Goal: Task Accomplishment & Management: Use online tool/utility

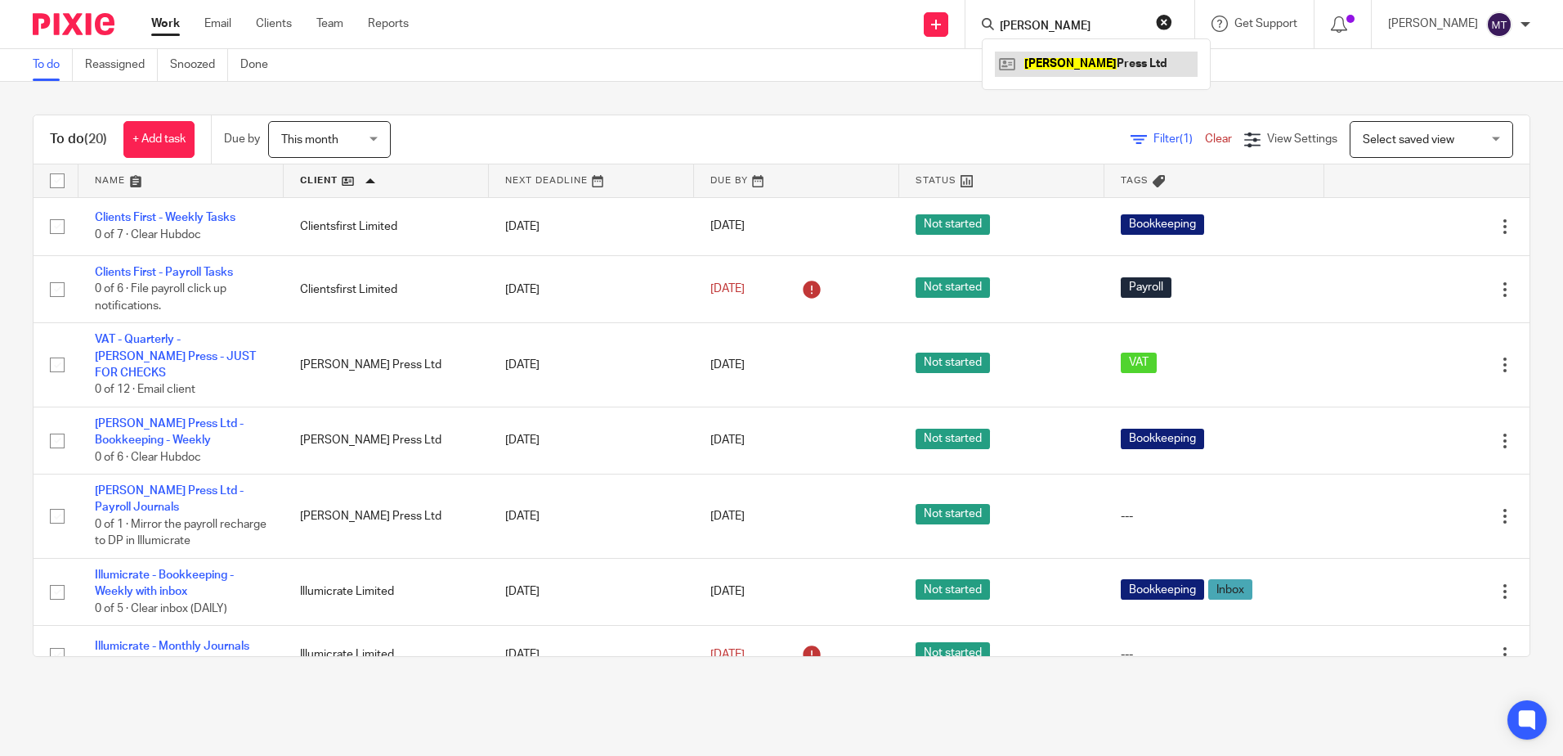
type input "daphne"
click at [1053, 57] on link at bounding box center [1096, 64] width 203 height 25
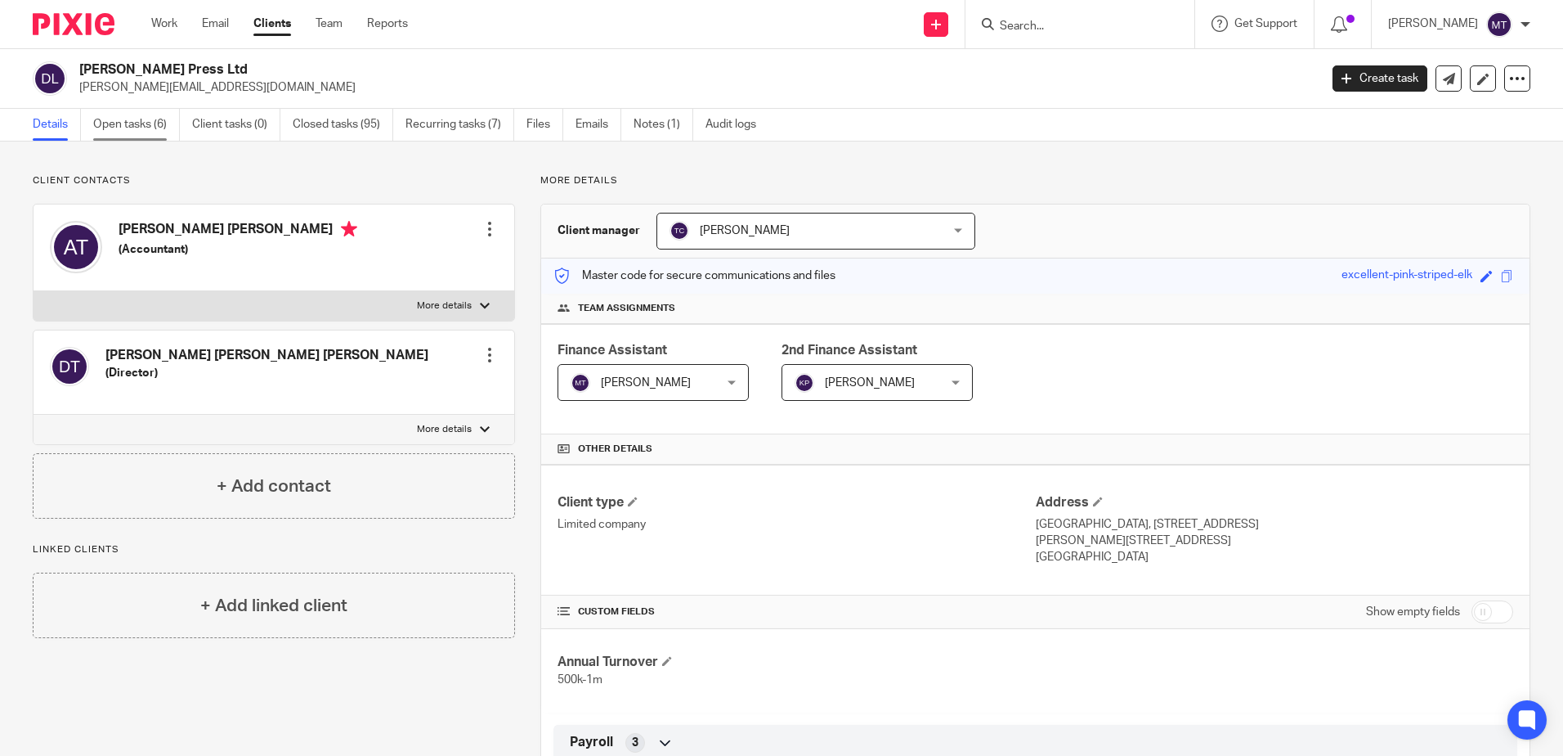
click at [133, 124] on link "Open tasks (6)" at bounding box center [136, 125] width 87 height 32
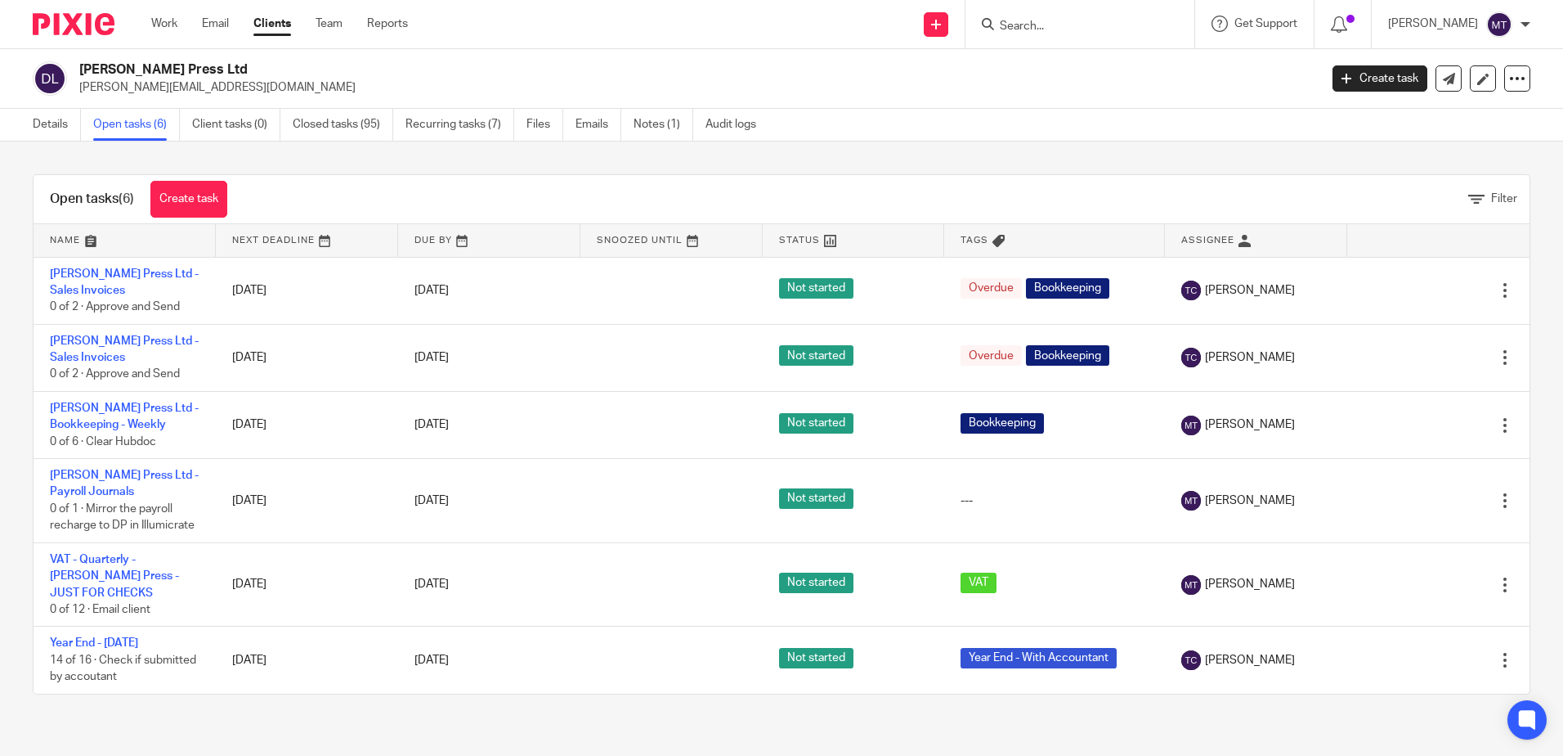
click at [422, 123] on link "Recurring tasks (7)" at bounding box center [460, 125] width 109 height 32
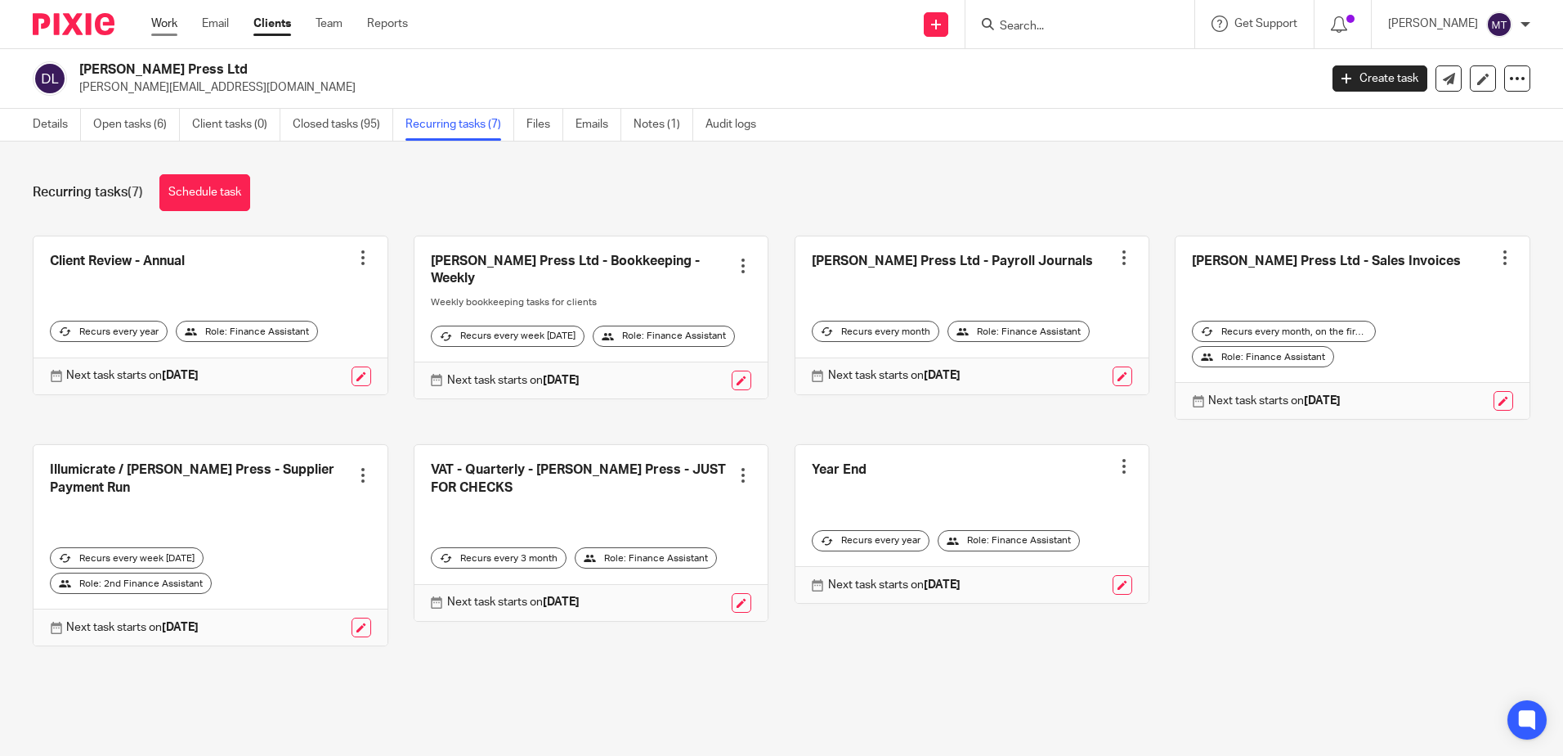
click at [168, 16] on link "Work" at bounding box center [164, 24] width 26 height 16
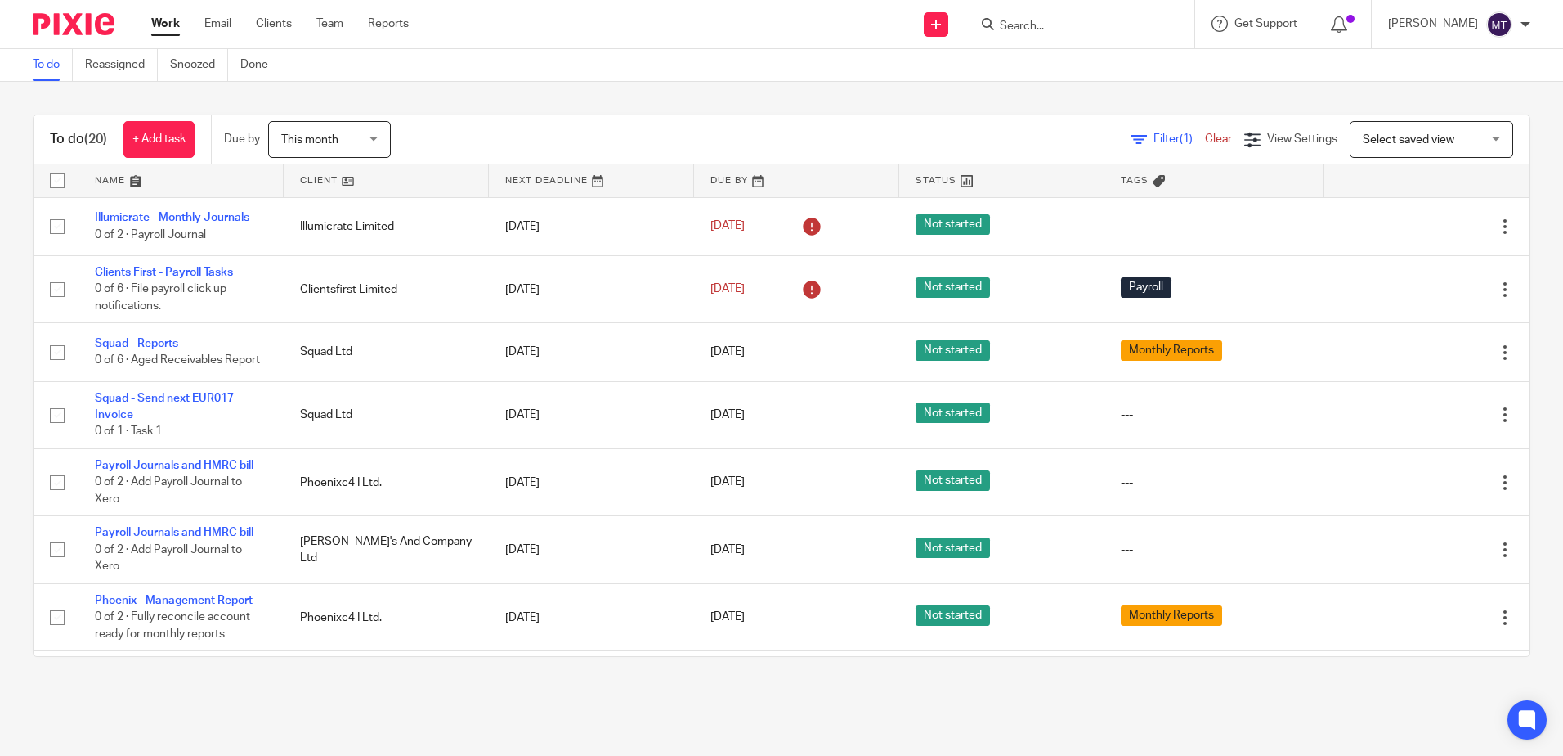
click at [302, 181] on link at bounding box center [386, 180] width 205 height 33
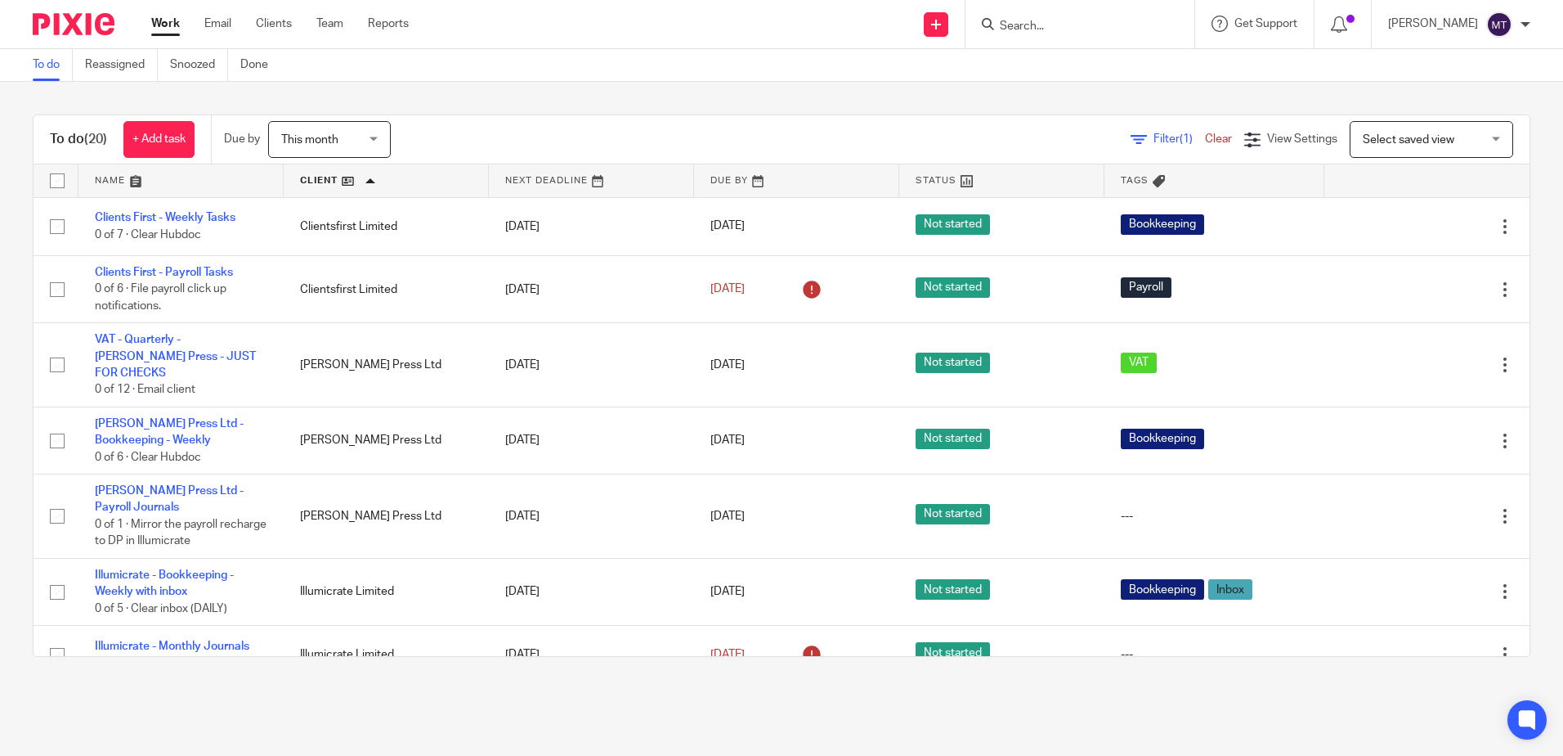
click at [1051, 28] on input "Search" at bounding box center [1071, 27] width 147 height 15
type input "daphne"
click button "submit" at bounding box center [0, 0] width 0 height 0
click at [1065, 63] on link at bounding box center [1096, 64] width 203 height 25
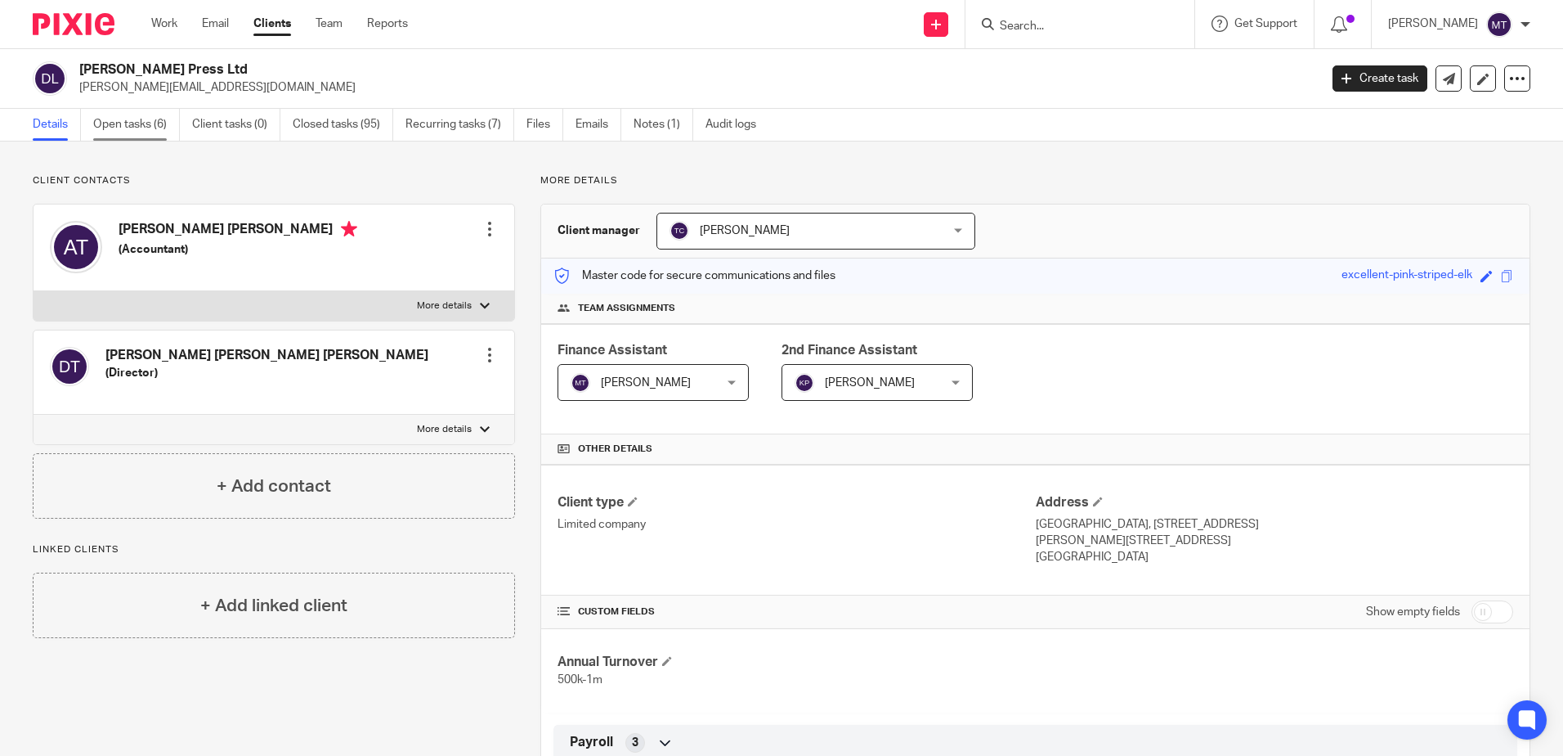
click at [140, 124] on link "Open tasks (6)" at bounding box center [136, 125] width 87 height 32
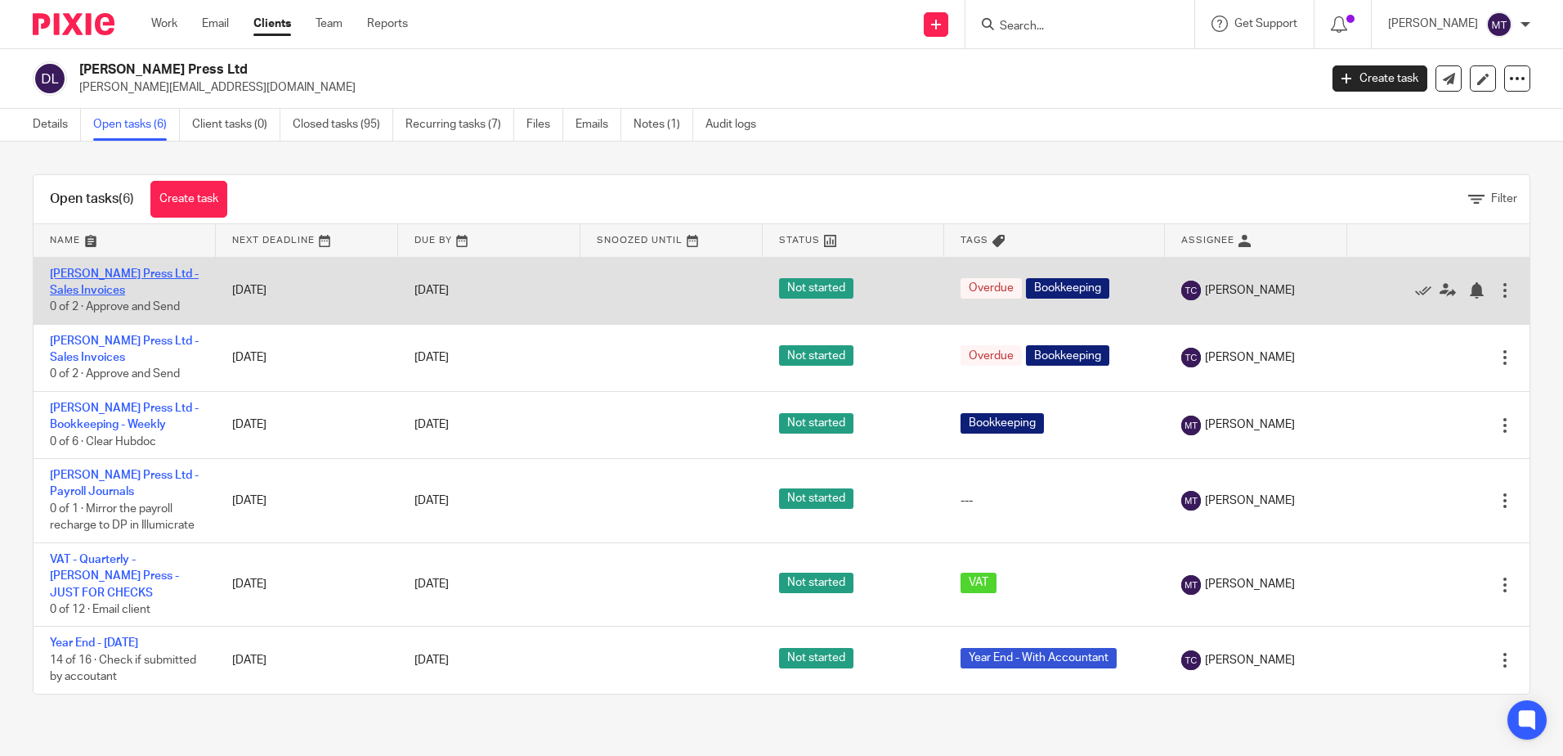
click at [142, 271] on link "[PERSON_NAME] Press Ltd - Sales Invoices" at bounding box center [124, 282] width 149 height 28
